Goal: Information Seeking & Learning: Learn about a topic

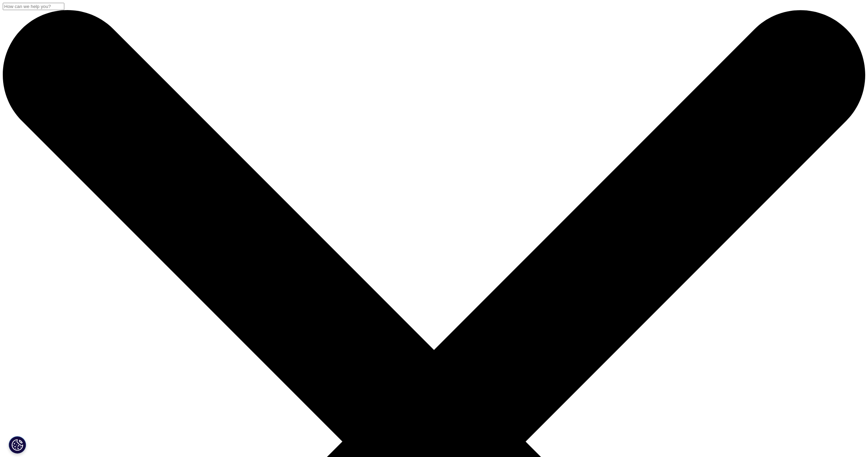
scroll to position [276, 410]
drag, startPoint x: 235, startPoint y: 88, endPoint x: 412, endPoint y: 168, distance: 194.0
copy div "Obesity Market Revolution: Reshaping the Future of Metabolic Health"
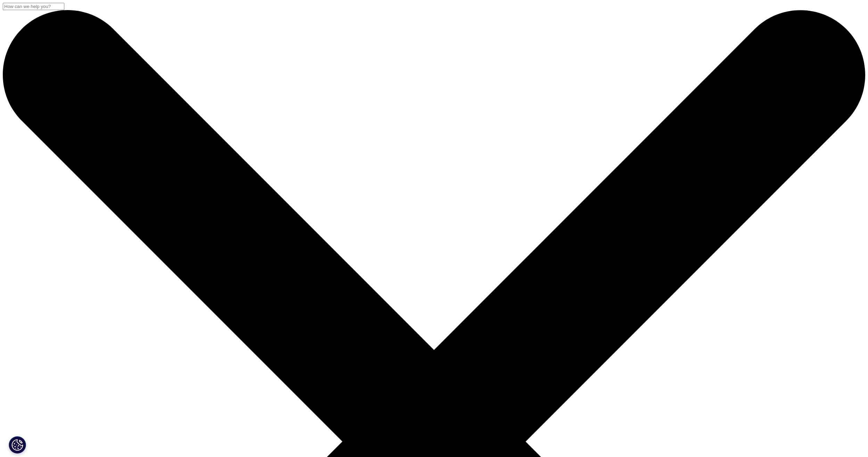
scroll to position [276, 410]
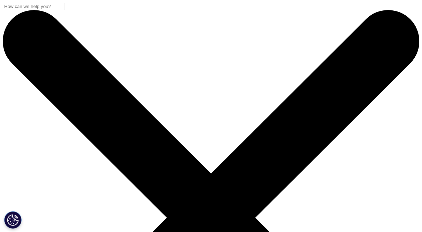
scroll to position [284, 400]
